Goal: Transaction & Acquisition: Book appointment/travel/reservation

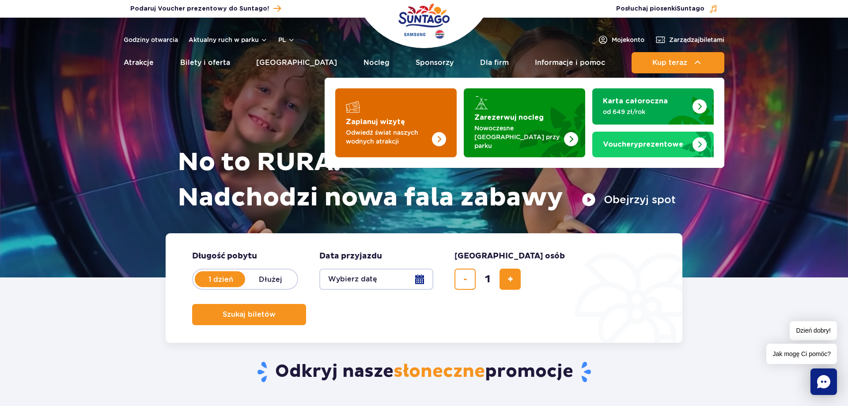
click at [412, 124] on img "Zaplanuj wizytę" at bounding box center [421, 122] width 70 height 69
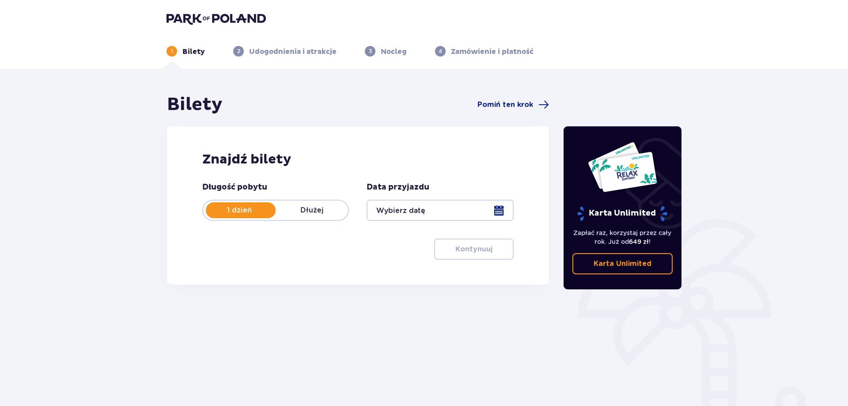
click at [264, 208] on p "1 dzień" at bounding box center [239, 210] width 72 height 10
click at [230, 211] on p "1 dzień" at bounding box center [239, 210] width 72 height 10
click at [498, 211] on div at bounding box center [439, 210] width 147 height 21
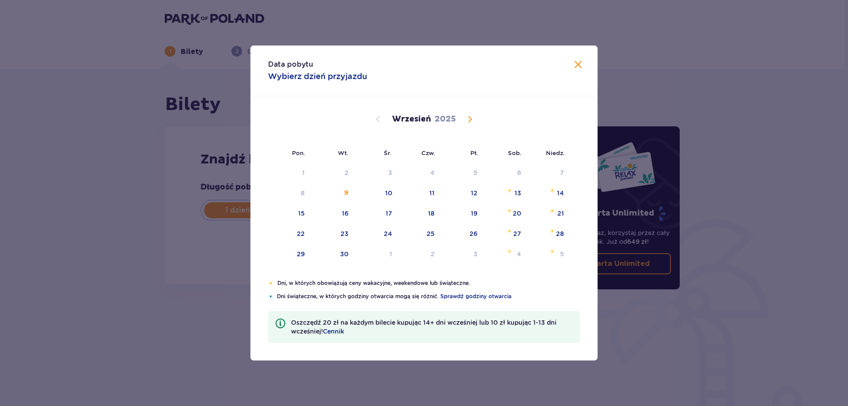
click at [472, 118] on span "Calendar" at bounding box center [469, 119] width 11 height 11
click at [471, 120] on span "Calendar" at bounding box center [469, 119] width 11 height 11
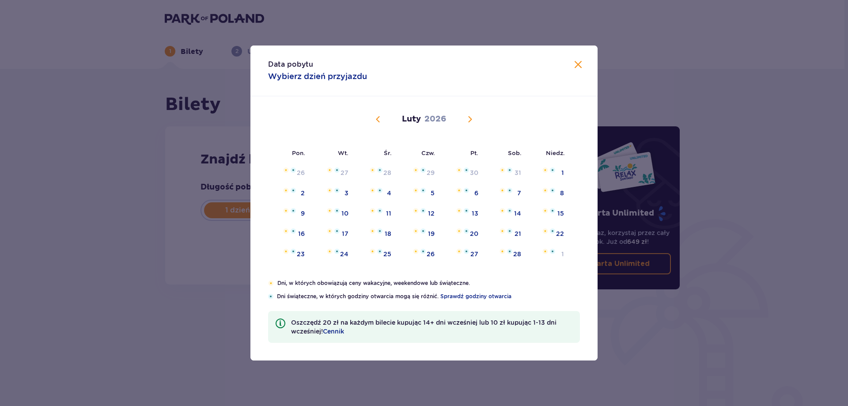
click at [471, 120] on span "Calendar" at bounding box center [469, 119] width 11 height 11
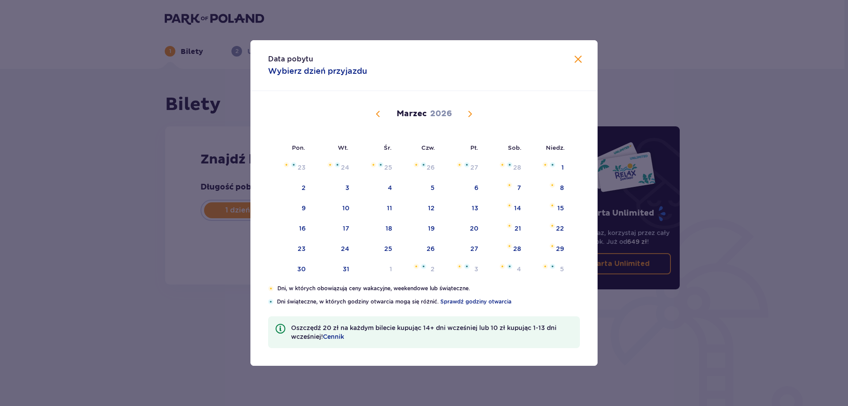
click at [471, 120] on div "Marzec 2026" at bounding box center [424, 124] width 292 height 66
click at [472, 116] on span "Calendar" at bounding box center [469, 114] width 11 height 11
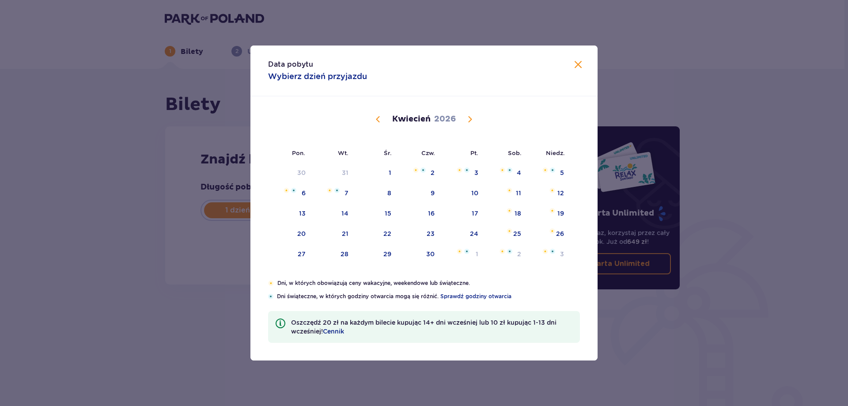
click at [471, 113] on div "Kwiecień 2026" at bounding box center [424, 129] width 292 height 66
click at [472, 117] on span "Calendar" at bounding box center [469, 119] width 11 height 11
click at [470, 229] on div "26" at bounding box center [473, 233] width 8 height 9
type input "26.06.26"
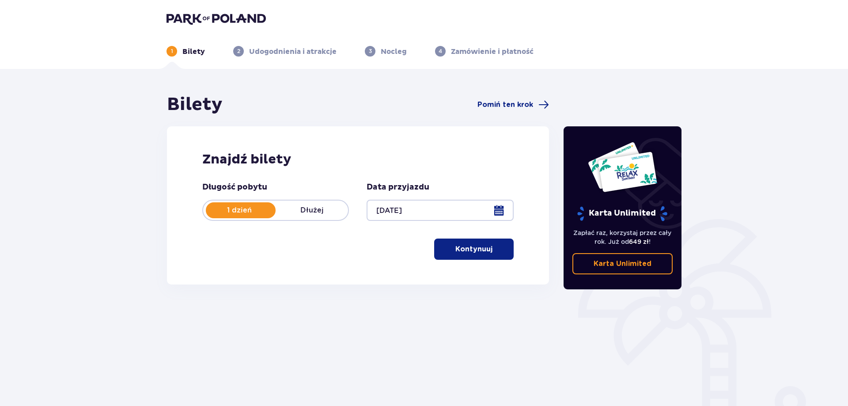
click at [486, 252] on button "Kontynuuj" at bounding box center [473, 248] width 79 height 21
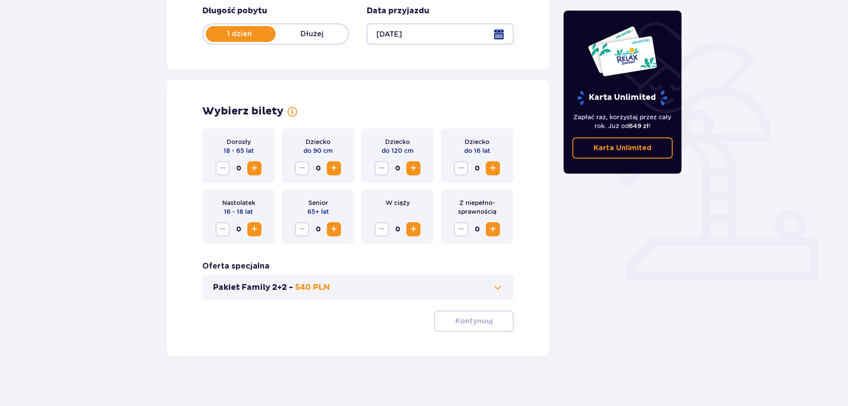
scroll to position [180, 0]
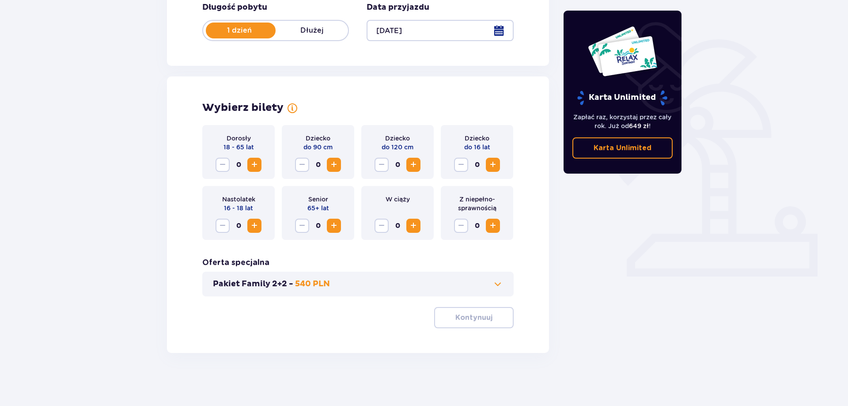
click at [257, 164] on span "Increase" at bounding box center [254, 164] width 11 height 11
click at [218, 167] on span "Decrease" at bounding box center [222, 164] width 11 height 11
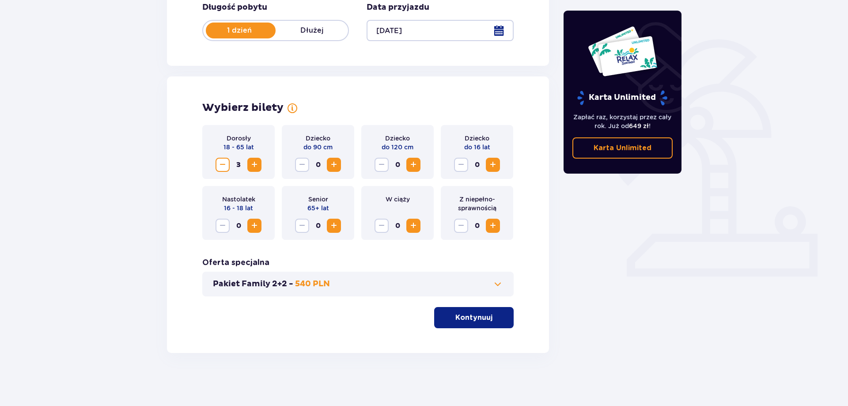
click at [491, 165] on span "Increase" at bounding box center [492, 164] width 11 height 11
click at [481, 317] on p "Kontynuuj" at bounding box center [473, 318] width 37 height 10
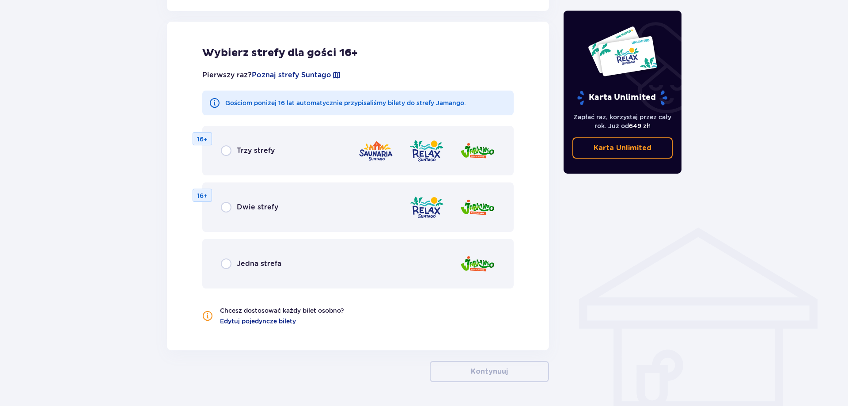
scroll to position [490, 0]
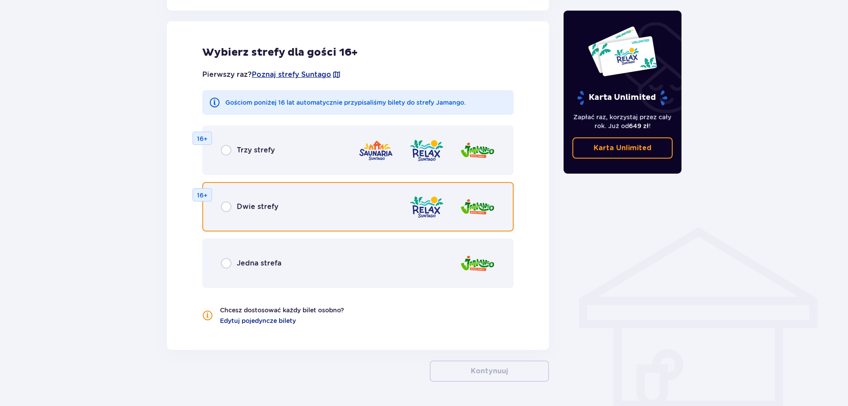
click at [225, 208] on input "radio" at bounding box center [226, 206] width 11 height 11
radio input "true"
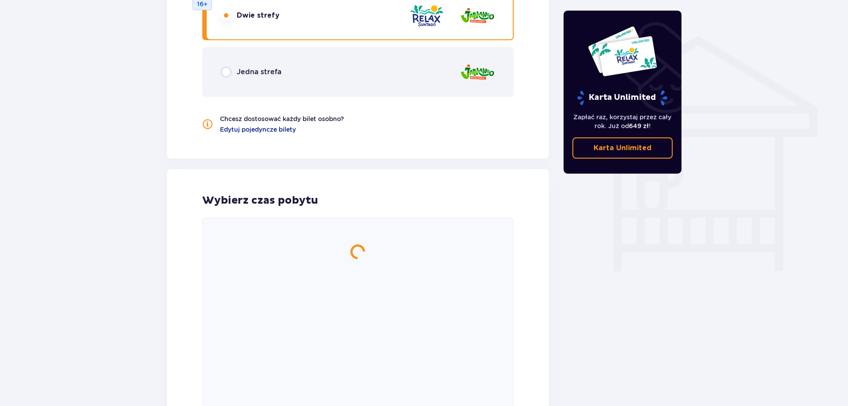
scroll to position [757, 0]
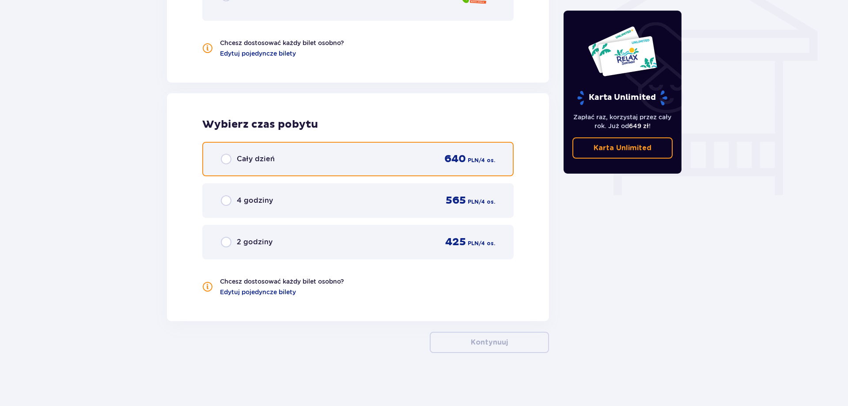
click at [225, 158] on input "radio" at bounding box center [226, 159] width 11 height 11
radio input "true"
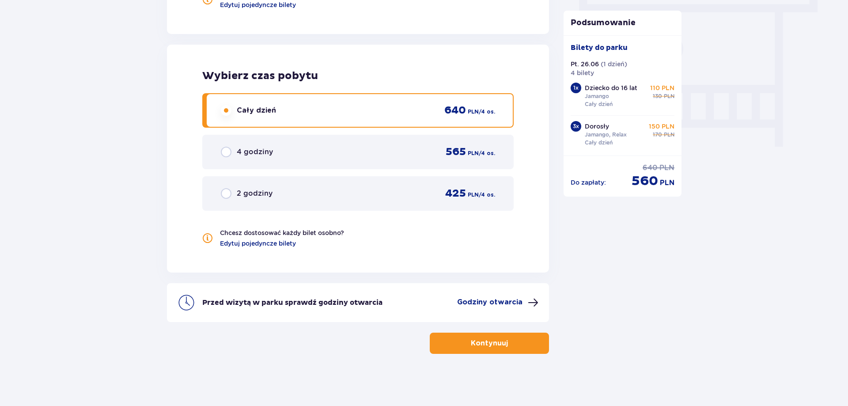
scroll to position [807, 0]
click at [528, 339] on button "Kontynuuj" at bounding box center [489, 342] width 119 height 21
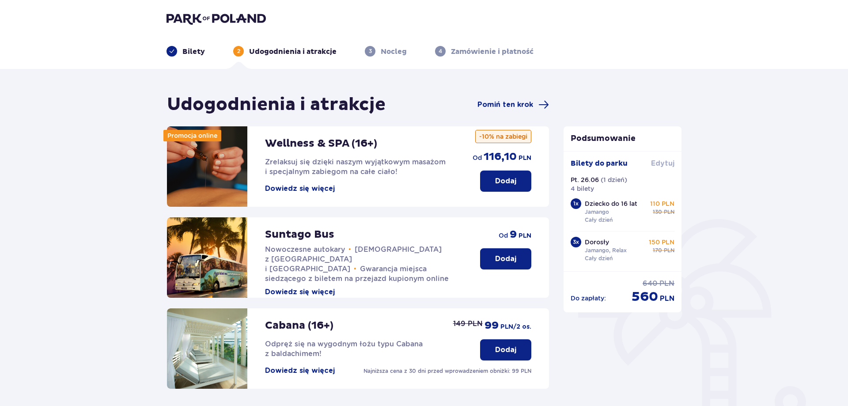
click at [666, 162] on span "Edytuj" at bounding box center [662, 163] width 23 height 10
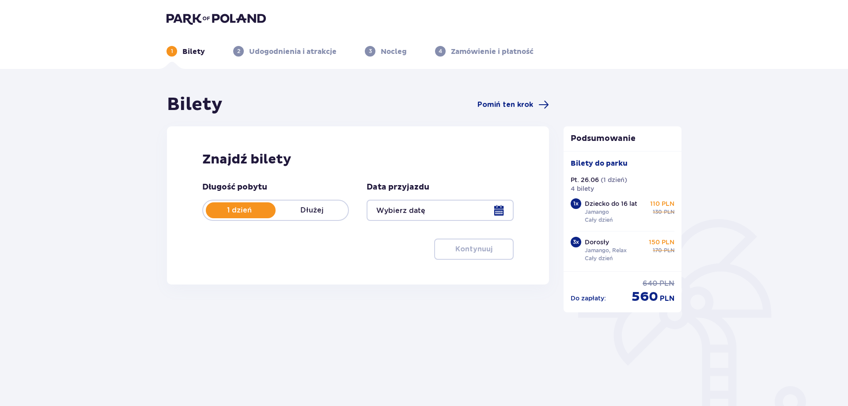
type input "26.06.26"
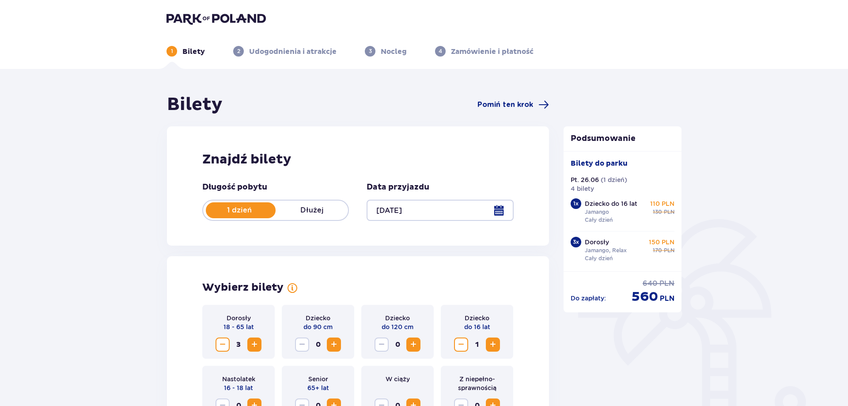
click at [219, 343] on span "Decrease" at bounding box center [222, 344] width 11 height 11
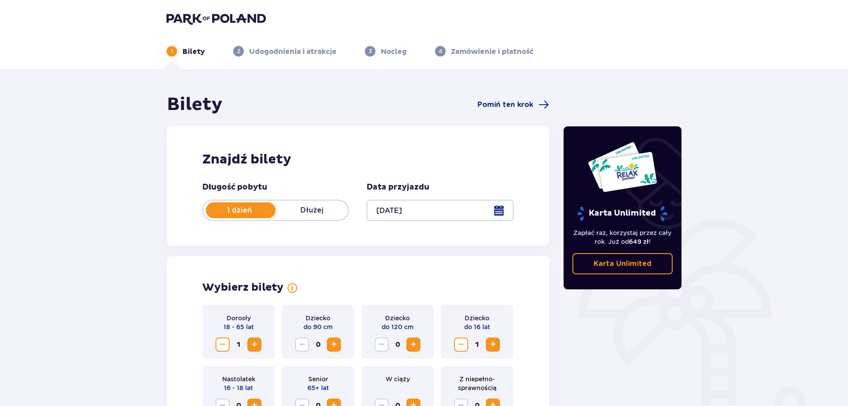
click at [460, 343] on span "Decrease" at bounding box center [461, 344] width 11 height 11
click at [694, 341] on div "Bilety Pomiń ten krok Znajdź bilety Długość pobytu 1 dzień Dłużej Data przyjazd…" at bounding box center [424, 327] width 848 height 517
